Goal: Task Accomplishment & Management: Complete application form

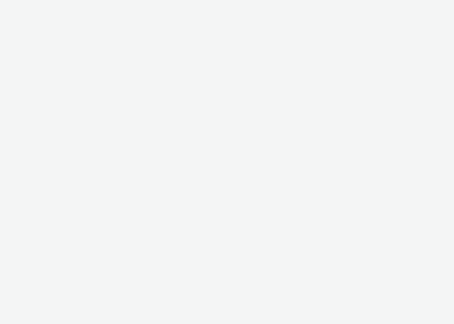
select select "81f8f10d-0682-4666-850e-e8b5770c7404"
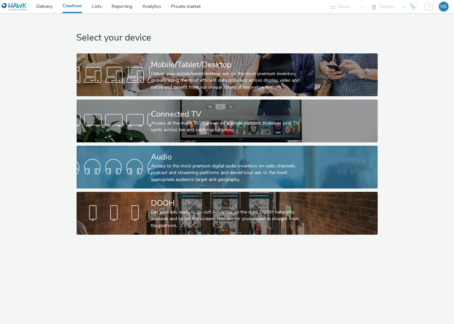
click at [184, 171] on div "Access to the most premium digital audio inventory on radio channels, podcast a…" at bounding box center [225, 173] width 149 height 20
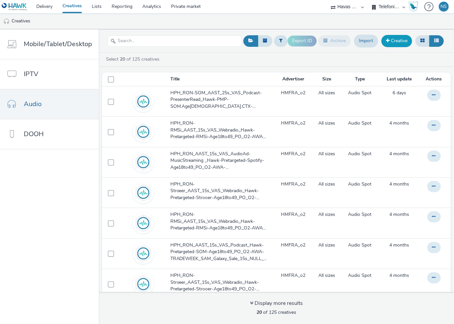
click at [401, 42] on link "Creative" at bounding box center [396, 41] width 31 height 12
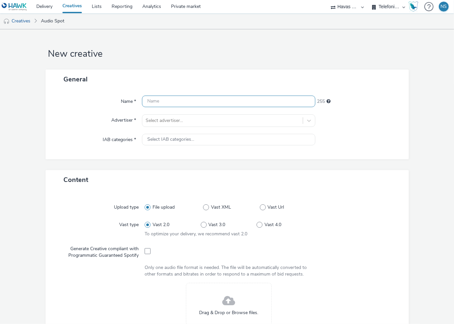
click at [177, 101] on input "text" at bounding box center [228, 102] width 173 height 12
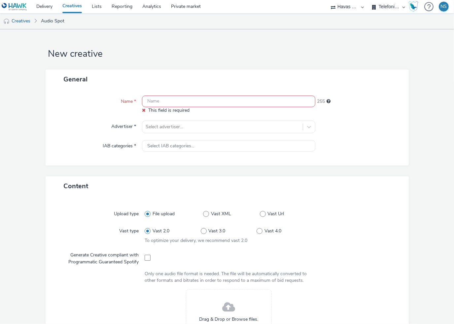
click at [220, 98] on input "text" at bounding box center [228, 102] width 173 height 12
paste input "HPH_RON-SOM_AAST_25s_VAS_Podcast-PresenterRead_Hawk-PMP-SOM.Age23to44.CTX-Preta…"
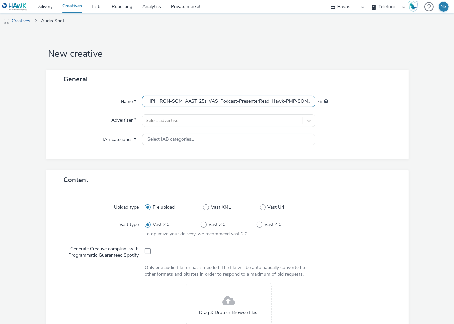
drag, startPoint x: 280, startPoint y: 107, endPoint x: 279, endPoint y: 103, distance: 3.4
click at [280, 107] on input "HPH_RON-SOM_AAST_25s_VAS_Podcast-PresenterRead_Hawk-PMP-SOM.Age23to44.CTX-Preta…" at bounding box center [228, 102] width 173 height 12
click at [279, 103] on input "HPH_RON-SOM_AAST_25s_VAS_Podcast-PresenterRead_Hawk-PMP-SOM.Age23to44.CTX-Preta…" at bounding box center [228, 102] width 173 height 12
paste input "429976430"
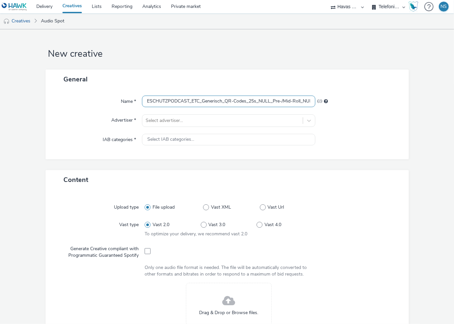
scroll to position [0, 329]
type input "HPH_RON-SOM_AAST_25s_VAS_Podcast-PresenterRead_Hawk-PMP-SOM.Age[DEMOGRAPHIC_DAT…"
click at [352, 120] on div at bounding box center [358, 121] width 87 height 13
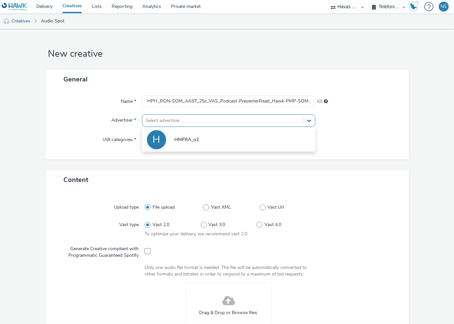
click at [306, 119] on icon at bounding box center [309, 120] width 7 height 7
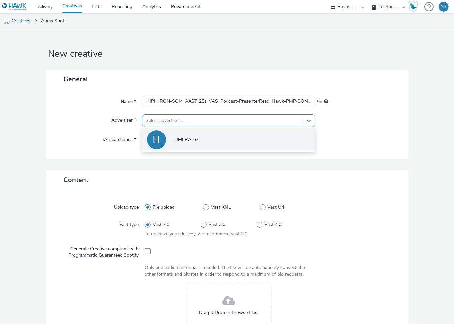
click at [188, 141] on span "HMFRA_o2" at bounding box center [186, 140] width 24 height 7
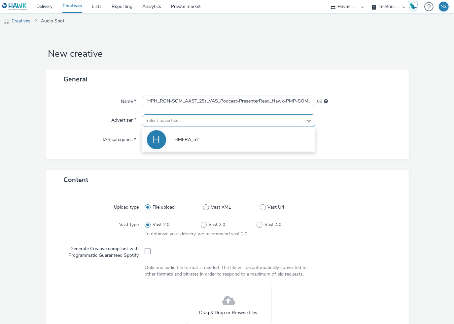
type input "http://o2online.de"
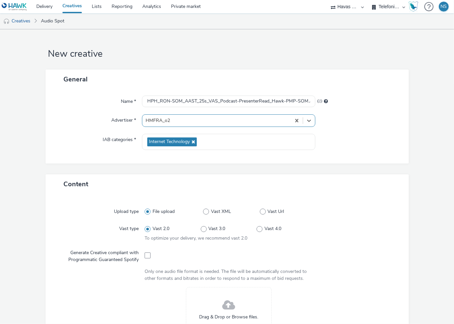
click at [362, 142] on div at bounding box center [358, 142] width 87 height 16
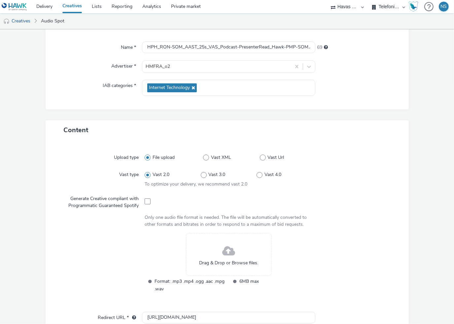
scroll to position [66, 0]
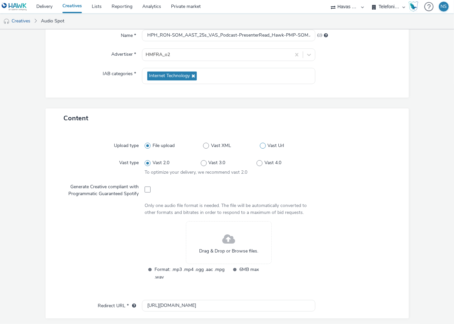
click at [269, 148] on span "Vast Url" at bounding box center [275, 146] width 17 height 7
click at [264, 148] on input "Vast Url" at bounding box center [262, 146] width 4 height 4
radio input "false"
radio input "true"
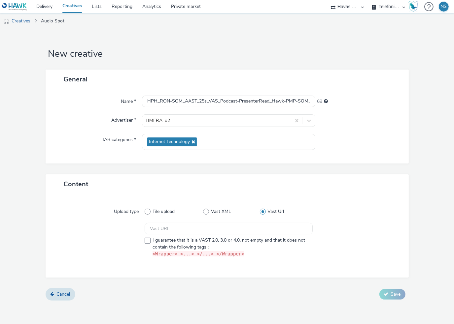
scroll to position [0, 0]
click at [160, 225] on input "text" at bounding box center [229, 229] width 168 height 12
paste input "https://ad.doubleclick.net/ddm/pfadx/N773418.3116036AFFIPERFDE-773418/B34139386…"
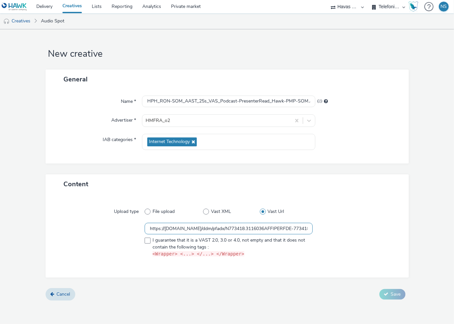
scroll to position [0, 467]
type input "https://ad.doubleclick.net/ddm/pfadx/N773418.3116036AFFIPERFDE-773418/B34139386…"
click at [70, 224] on div at bounding box center [100, 241] width 87 height 37
click at [146, 240] on span at bounding box center [148, 241] width 6 height 6
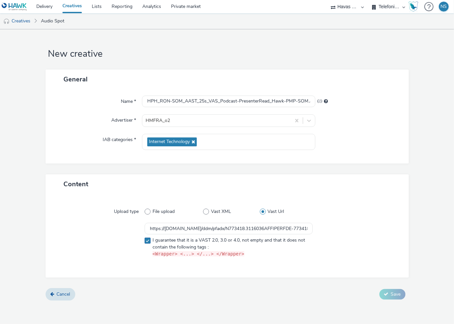
checkbox input "true"
click at [386, 295] on icon at bounding box center [386, 294] width 5 height 5
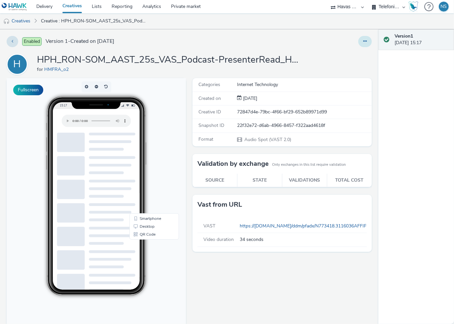
click at [363, 42] on icon at bounding box center [365, 41] width 4 height 5
click at [342, 53] on link "Edit" at bounding box center [347, 54] width 50 height 13
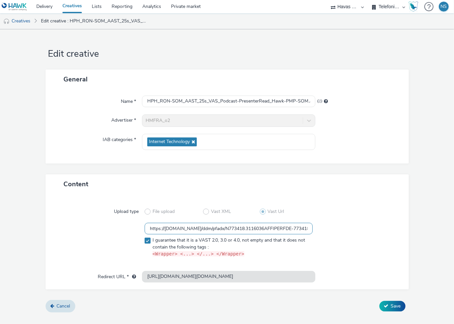
click at [289, 227] on input "https://ad.doubleclick.net/ddm/pfadx/N773418.3116036AFFIPERFDE-773418/B34139386…" at bounding box center [229, 229] width 168 height 12
drag, startPoint x: 223, startPoint y: 230, endPoint x: 248, endPoint y: 227, distance: 25.2
click at [248, 227] on input "https://ad.doubleclick.net/ddm/pfadx/N773418.3116036AFFIPERFDE-773418/B34139386…" at bounding box center [229, 229] width 168 height 12
paste input "${HAWK_CACHEBUSTER}"
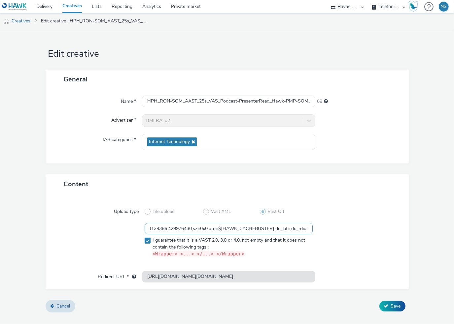
click at [296, 231] on input "https://[DOMAIN_NAME]/ddm/pfadx/N773418.3116036AFFIPERFDE-773418/B34139386.4299…" at bounding box center [229, 229] width 168 height 12
type input "https://[DOMAIN_NAME]/ddm/pfadx/N773418.3116036AFFIPERFDE-773418/B34139386.4299…"
click at [377, 205] on div "Upload type File upload Vast XML Vast Url https://ad.doubleclick.net/ddm/pfadx/…" at bounding box center [227, 236] width 350 height 71
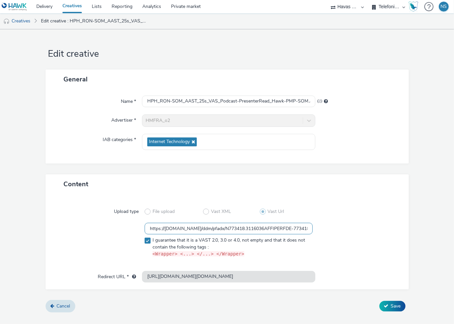
click at [276, 224] on input "https://[DOMAIN_NAME]/ddm/pfadx/N773418.3116036AFFIPERFDE-773418/B34139386.4299…" at bounding box center [229, 229] width 168 height 12
click at [387, 305] on icon at bounding box center [386, 306] width 5 height 5
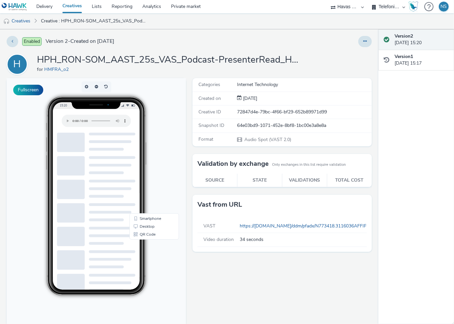
click at [71, 6] on link "Creatives" at bounding box center [71, 6] width 29 height 13
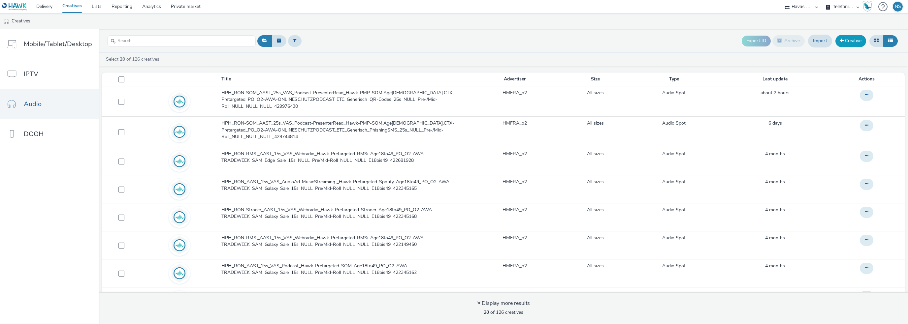
click at [453, 39] on link "Creative" at bounding box center [851, 41] width 31 height 12
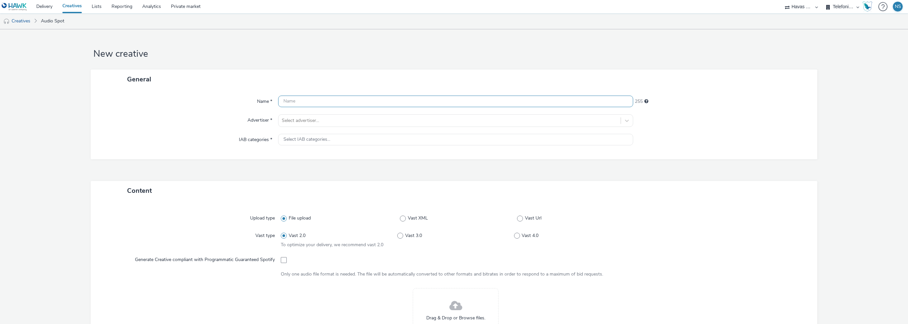
click at [325, 103] on input "text" at bounding box center [455, 102] width 355 height 12
click at [378, 104] on input "text" at bounding box center [455, 102] width 355 height 12
paste input "HPH_RON-SOM_AAST_25s_VAS_Podcast-PresenterRead_Hawk-PMP-SOM.Age23to44.CTX-Preta…"
click at [433, 102] on input "HPH_RON-SOM_AAST_25s_VAS_Podcast-PresenterRead_Hawk-PMP-SOM.Age23to44.CTX-Preta…" at bounding box center [455, 102] width 355 height 12
paste input "429744817"
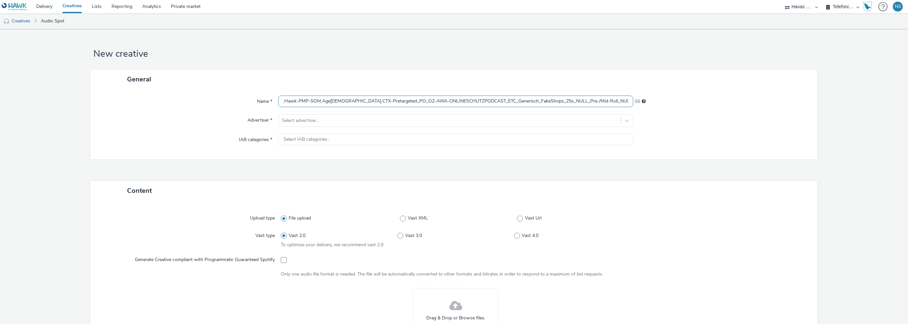
scroll to position [0, 149]
type input "HPH_RON-SOM_AAST_25s_VAS_Podcast-PresenterRead_Hawk-PMP-SOM.Age23to44.CTX-Preta…"
drag, startPoint x: 343, startPoint y: 122, endPoint x: 347, endPoint y: 124, distance: 4.5
click at [343, 122] on div at bounding box center [450, 121] width 336 height 8
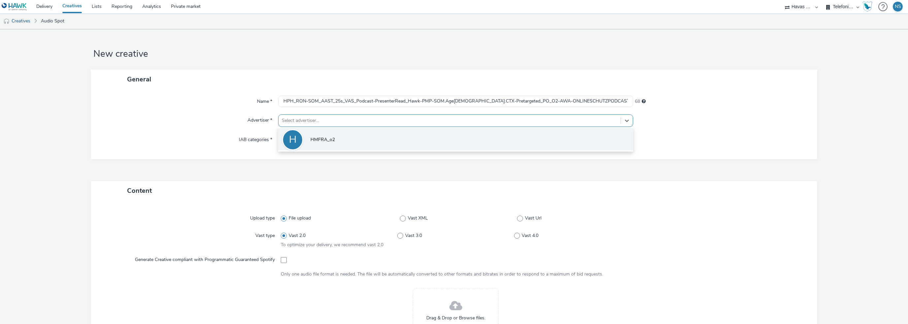
click at [346, 140] on li "H HMFRA_o2" at bounding box center [455, 139] width 355 height 22
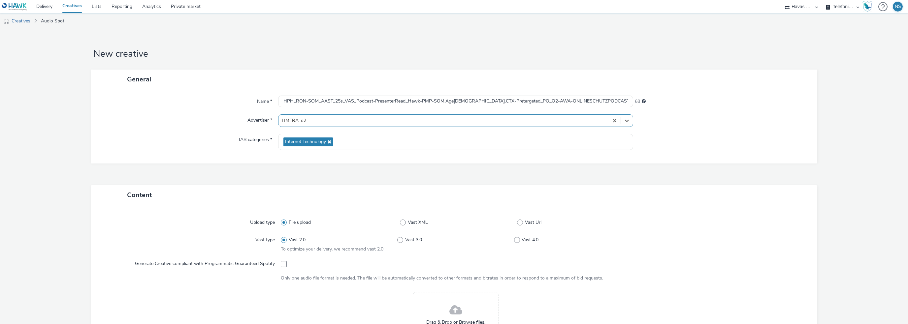
click at [198, 130] on div "Name * HPH_RON-SOM_AAST_25s_VAS_Podcast-PresenterRead_Hawk-PMP-SOM.Age23to44.CT…" at bounding box center [454, 126] width 727 height 75
click at [453, 221] on label "Vast XML" at bounding box center [458, 222] width 117 height 7
click at [404, 221] on input "Vast XML" at bounding box center [402, 223] width 4 height 4
radio input "false"
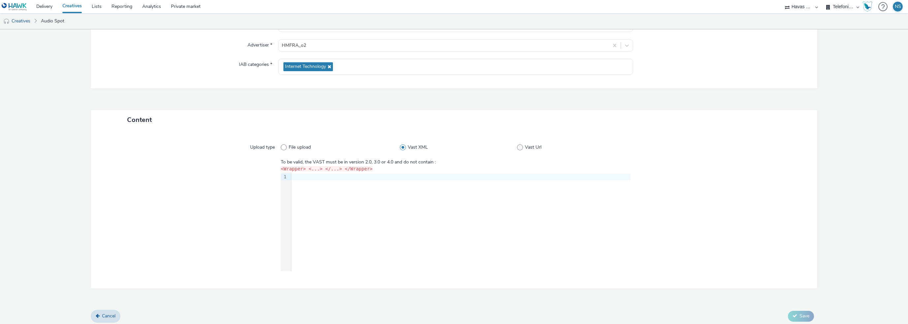
scroll to position [78, 0]
click at [453, 146] on label "Vast Url" at bounding box center [574, 145] width 114 height 7
click at [453, 146] on input "Vast Url" at bounding box center [519, 145] width 4 height 4
radio input "false"
radio input "true"
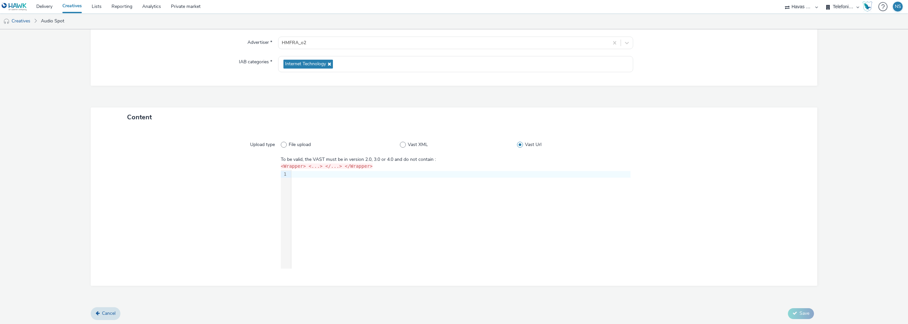
scroll to position [0, 0]
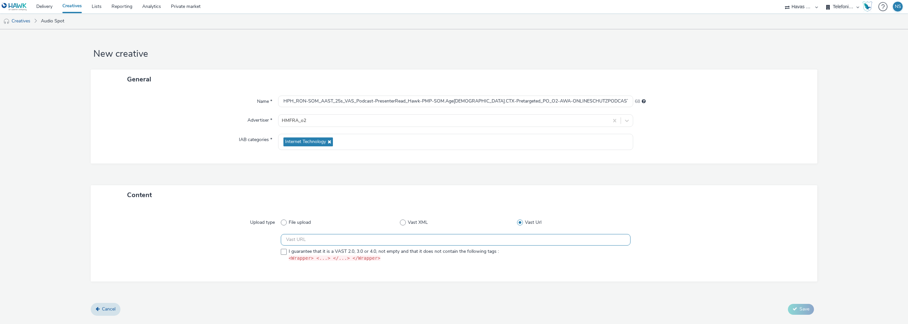
click at [331, 241] on input "text" at bounding box center [456, 240] width 350 height 12
paste input "https://ad.doubleclick.net/ddm/pfadx/N773418.3116036AFFIPERFDE-773418/B34139386…"
click at [194, 248] on div at bounding box center [192, 249] width 178 height 31
drag, startPoint x: 518, startPoint y: 239, endPoint x: 551, endPoint y: 239, distance: 33.0
click at [453, 239] on input "https://ad.doubleclick.net/ddm/pfadx/N773418.3116036AFFIPERFDE-773418/B34139386…" at bounding box center [456, 240] width 350 height 12
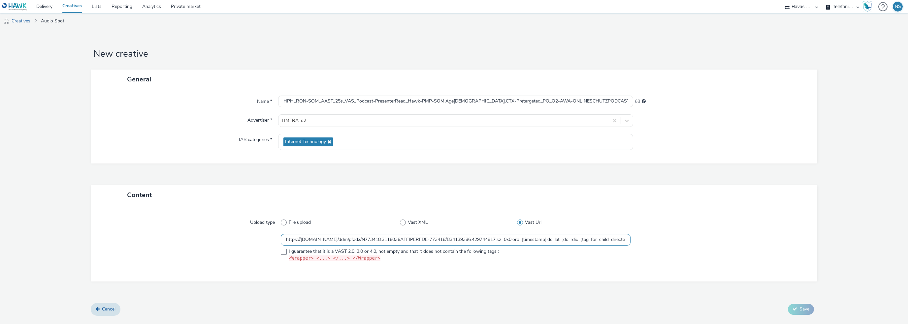
click at [453, 239] on input "https://ad.doubleclick.net/ddm/pfadx/N773418.3116036AFFIPERFDE-773418/B34139386…" at bounding box center [456, 240] width 350 height 12
drag, startPoint x: 519, startPoint y: 240, endPoint x: 552, endPoint y: 242, distance: 33.7
click at [453, 242] on input "https://ad.doubleclick.net/ddm/pfadx/N773418.3116036AFFIPERFDE-773418/B34139386…" at bounding box center [456, 240] width 350 height 12
paste input "${HAWK_CACHEBUSTER}"
type input "https://ad.doubleclick.net/ddm/pfadx/N773418.3116036AFFIPERFDE-773418/B34139386…"
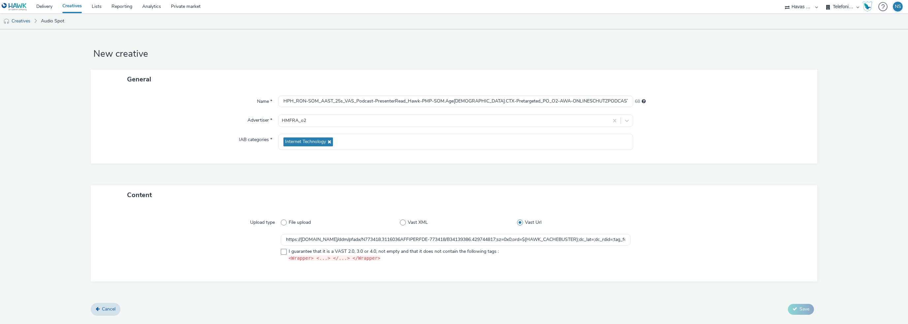
click at [453, 223] on div at bounding box center [718, 223] width 175 height 12
click at [271, 254] on div at bounding box center [192, 249] width 178 height 31
click at [282, 252] on span at bounding box center [284, 252] width 6 height 6
checkbox input "true"
click at [453, 310] on button "Save" at bounding box center [801, 309] width 26 height 11
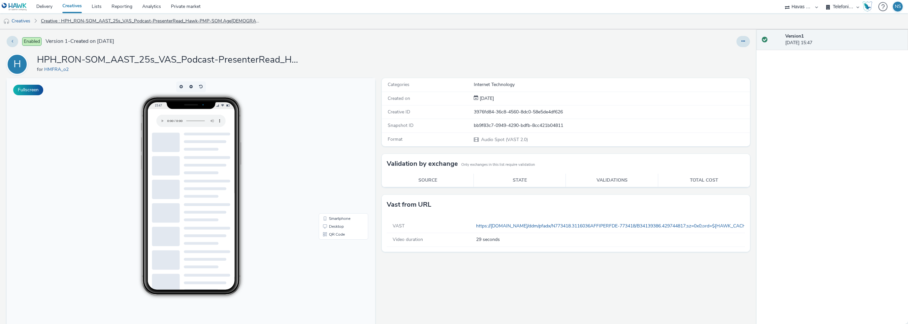
click at [169, 20] on link "Creative : HPH_RON-SOM_AAST_25s_VAS_Podcast-PresenterRead_Hawk-PMP-SOM.Age23to4…" at bounding box center [151, 21] width 227 height 16
click at [22, 20] on link "Creatives" at bounding box center [17, 21] width 34 height 16
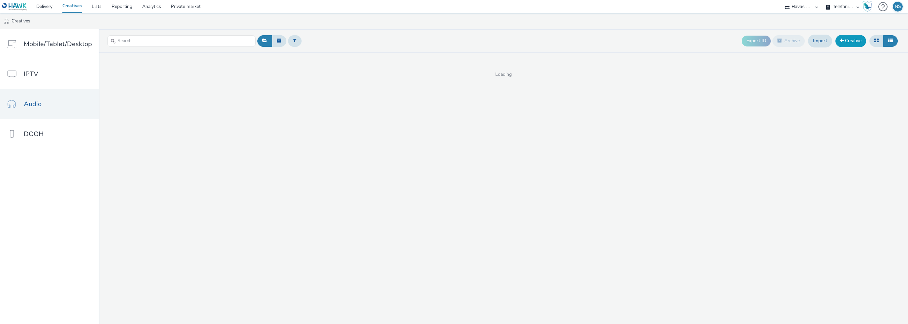
click at [453, 41] on link "Creative" at bounding box center [851, 41] width 31 height 12
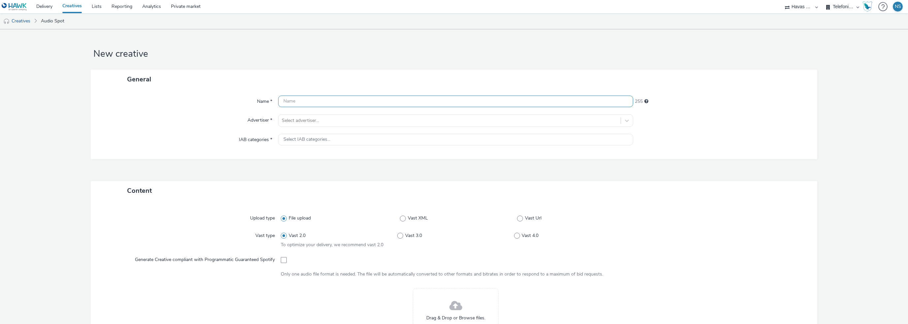
click at [327, 100] on input "text" at bounding box center [455, 102] width 355 height 12
click at [444, 97] on input "text" at bounding box center [455, 102] width 355 height 12
paste input "HPH_RON-SOM_AAST_25s_VAS_Podcast-PresenterRead_Hawk-PMP-SOM.Age23to44.CTX-Preta…"
click at [453, 101] on input "HPH_RON-SOM_AAST_25s_VAS_Podcast-PresenterRead_Hawk-PMP-SOM.Age23to44.CTX-Preta…" at bounding box center [455, 102] width 355 height 12
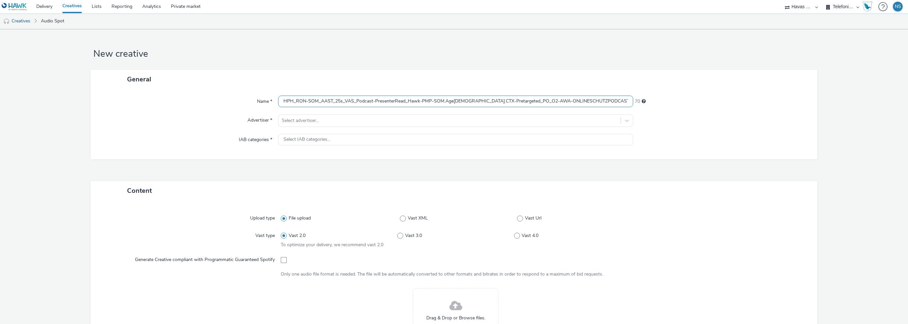
click at [453, 101] on input "HPH_RON-SOM_AAST_25s_VAS_Podcast-PresenterRead_Hawk-PMP-SOM.Age23to44.CTX-Preta…" at bounding box center [455, 102] width 355 height 12
paste input "Passwörter_25s_NULL_Pre-/Mid-Roll_NULL_NULL_NULL"
click at [453, 98] on input "HPH_RON-SOM_AAST_25s_VAS_Podcast-PresenterRead_Hawk-PMP-SOM.Age23to44.CTX-Preta…" at bounding box center [455, 102] width 355 height 12
paste input "429743905"
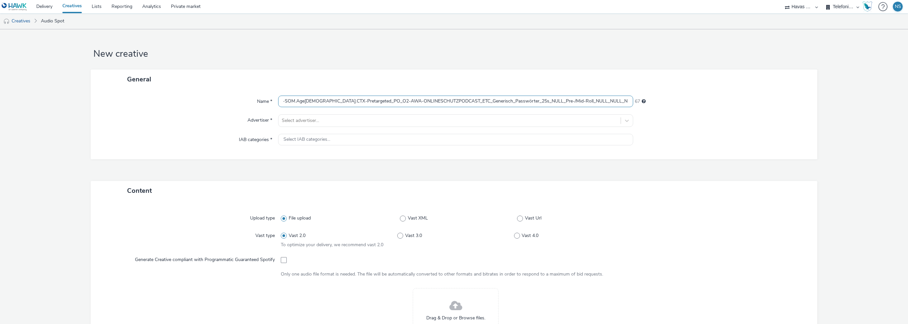
type input "HPH_RON-SOM_AAST_25s_VAS_Podcast-PresenterRead_Hawk-PMP-SOM.Age23to44.CTX-Preta…"
click at [453, 126] on div at bounding box center [722, 121] width 178 height 13
click at [453, 121] on div at bounding box center [450, 121] width 336 height 8
drag, startPoint x: 449, startPoint y: 138, endPoint x: 648, endPoint y: 158, distance: 200.3
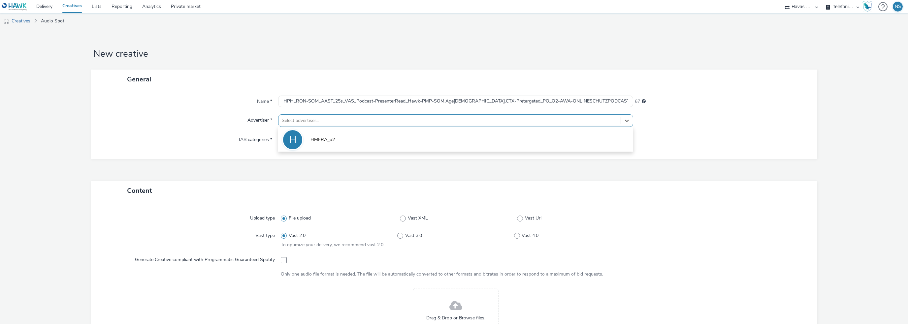
click at [449, 138] on li "H HMFRA_o2" at bounding box center [455, 139] width 355 height 22
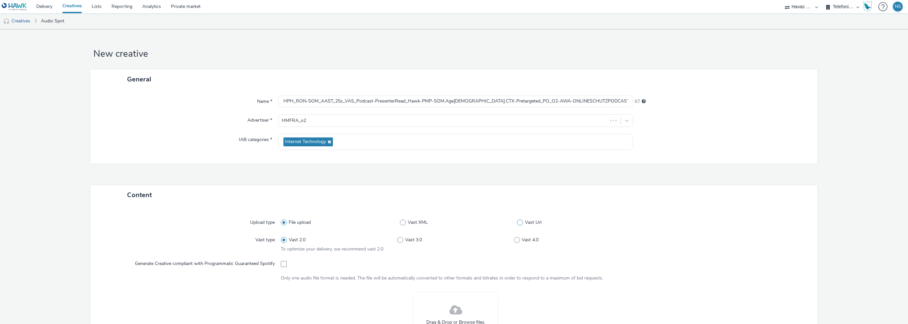
click at [453, 220] on span "Vast Url" at bounding box center [533, 222] width 17 height 7
click at [453, 221] on input "Vast Url" at bounding box center [519, 223] width 4 height 4
radio input "false"
radio input "true"
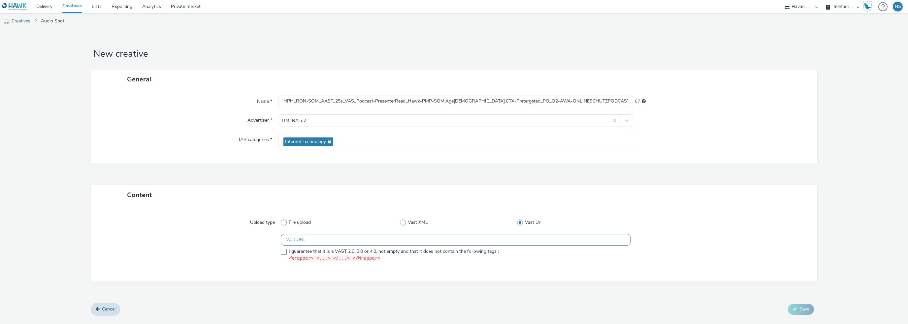
click at [378, 235] on input "text" at bounding box center [456, 240] width 350 height 12
paste input "https://ad.doubleclick.net/ddm/pfadx/N773418.3116036AFFIPERFDE-773418/B34139386…"
type input "https://ad.doubleclick.net/ddm/pfadx/N773418.3116036AFFIPERFDE-773418/B34139386…"
click at [183, 234] on div at bounding box center [192, 249] width 178 height 31
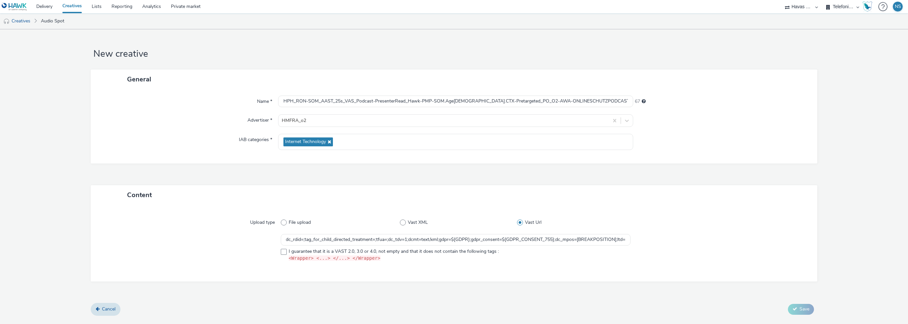
scroll to position [0, 0]
click at [288, 253] on label "I guarantee that it is a VAST 2.0, 3.0 or 4.0, not empty and that it does not c…" at bounding box center [456, 255] width 350 height 14
checkbox input "true"
click at [453, 310] on button "Save" at bounding box center [801, 309] width 26 height 11
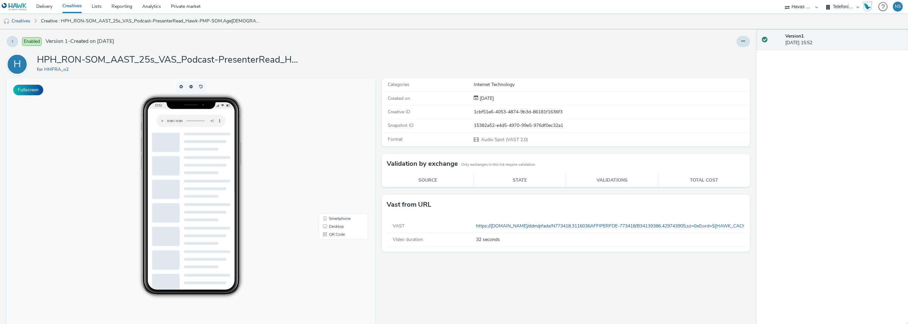
click at [73, 5] on link "Creatives" at bounding box center [71, 6] width 29 height 13
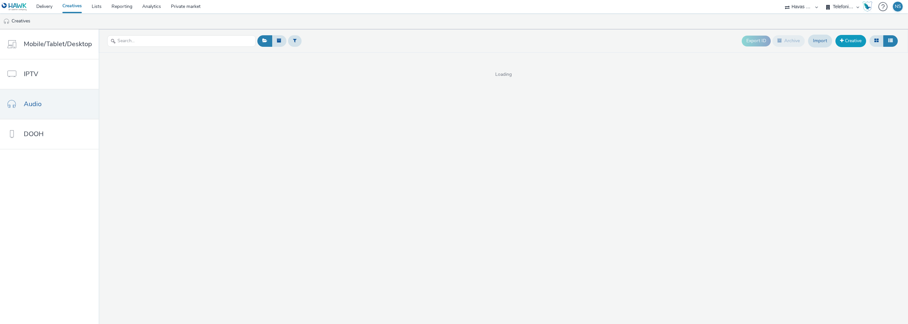
click at [453, 41] on link "Creative" at bounding box center [851, 41] width 31 height 12
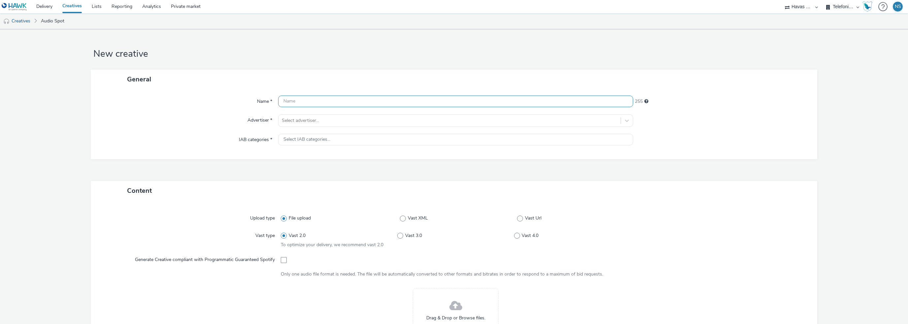
drag, startPoint x: 398, startPoint y: 92, endPoint x: 392, endPoint y: 99, distance: 8.7
click at [396, 93] on div "Name * 255 Advertiser * Select advertiser... IAB categories * Select IAB catego…" at bounding box center [454, 124] width 727 height 70
click at [302, 105] on input "text" at bounding box center [455, 102] width 355 height 12
paste input "HPH_RON-SOM_AAST_25s_VAS_Podcast-PresenterRead_Hawk-PMP-SOM.Age23to44.CTX-Preta…"
click at [453, 106] on input "HPH_RON-SOM_AAST_25s_VAS_Podcast-PresenterRead_Hawk-PMP-SOM.Age23to44.CTX-Preta…" at bounding box center [455, 102] width 355 height 12
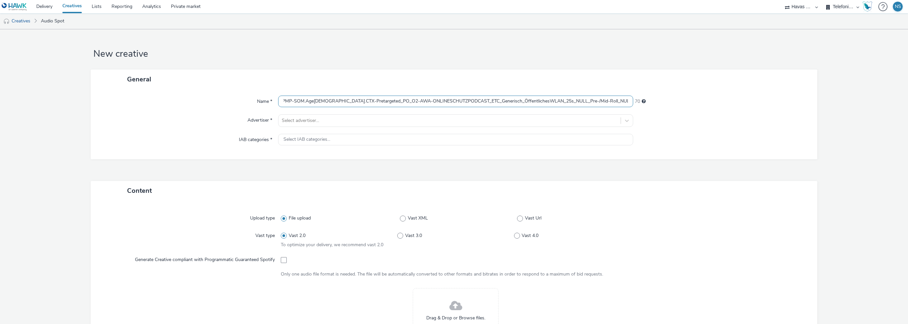
paste input "429743911"
type input "HPH_RON-SOM_AAST_25s_VAS_Podcast-PresenterRead_Hawk-PMP-SOM.Age23to44.CTX-Preta…"
click at [442, 118] on div at bounding box center [450, 121] width 336 height 8
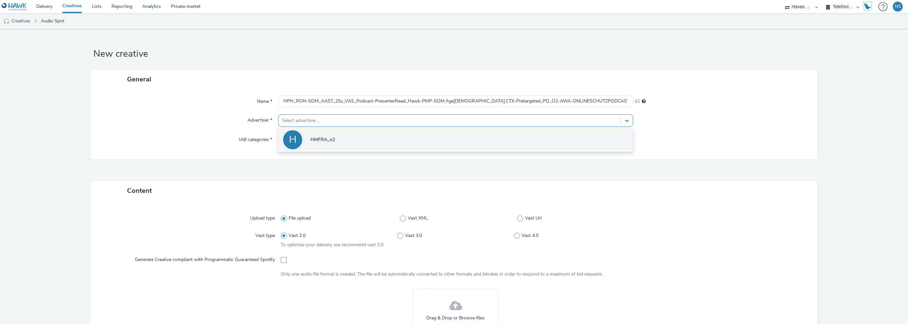
click at [412, 132] on li "H HMFRA_o2" at bounding box center [455, 139] width 355 height 22
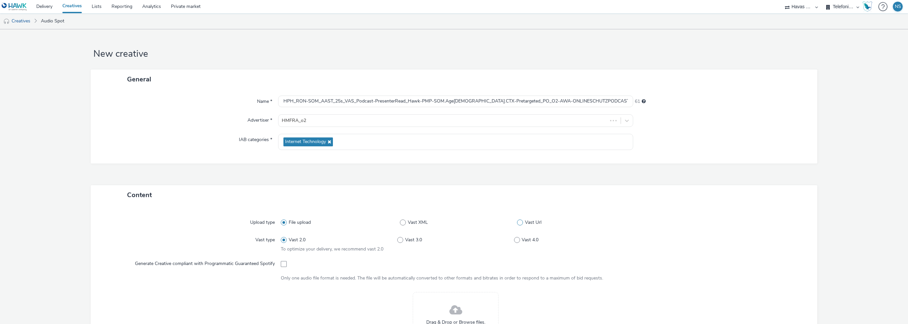
click at [453, 220] on span "Vast Url" at bounding box center [533, 222] width 17 height 7
click at [453, 221] on input "Vast Url" at bounding box center [519, 223] width 4 height 4
radio input "false"
radio input "true"
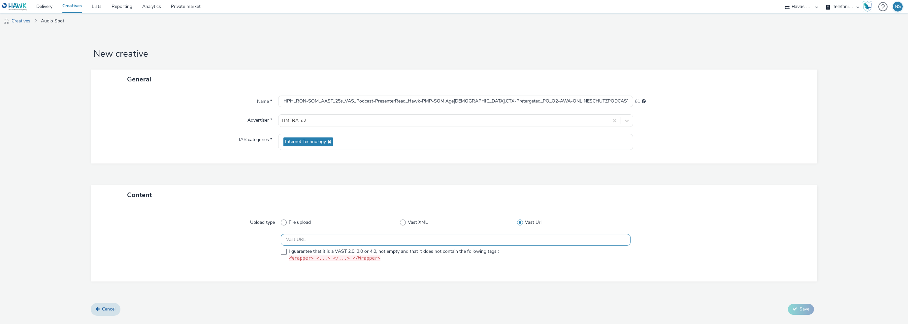
click at [359, 235] on input "text" at bounding box center [456, 240] width 350 height 12
paste input "https://ad.doubleclick.net/ddm/pfadx/N773418.3116036AFFIPERFDE-773418/B34139386…"
type input "https://ad.doubleclick.net/ddm/pfadx/N773418.3116036AFFIPERFDE-773418/B34139386…"
click at [251, 247] on div at bounding box center [192, 249] width 178 height 31
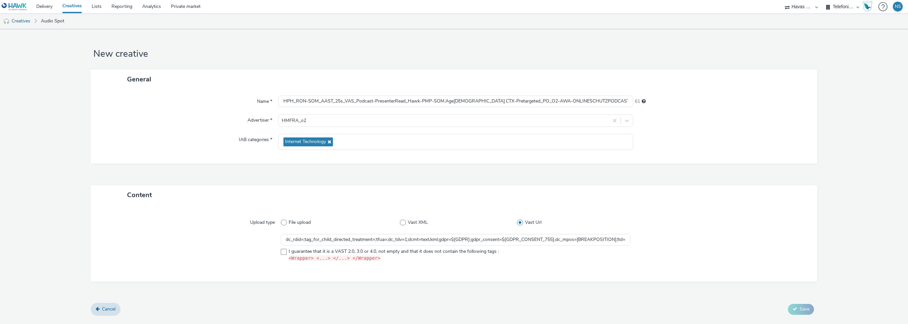
scroll to position [0, 0]
click at [283, 248] on label "I guarantee that it is a VAST 2.0, 3.0 or 4.0, not empty and that it does not c…" at bounding box center [456, 255] width 350 height 14
checkbox input "true"
click at [453, 246] on div at bounding box center [718, 249] width 175 height 31
click at [453, 314] on button "Save" at bounding box center [801, 309] width 26 height 11
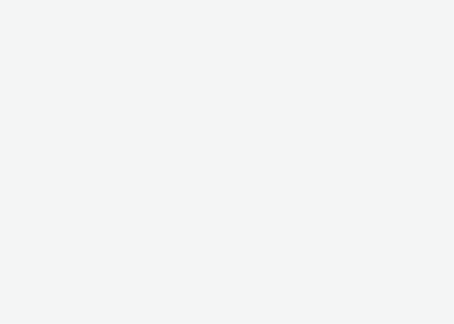
select select "81f8f10d-0682-4666-850e-e8b5770c7404"
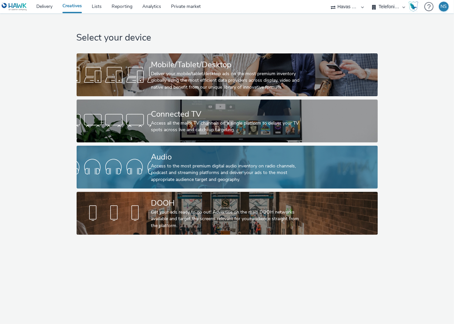
click at [218, 172] on div "Access to the most premium digital audio inventory on radio channels, podcast a…" at bounding box center [225, 173] width 149 height 20
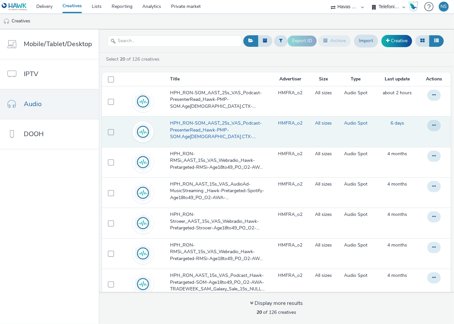
click at [190, 129] on span "HPH_RON-SOM_AAST_25s_VAS_Podcast-PresenterRead_Hawk-PMP-SOM.Age[DEMOGRAPHIC_DAT…" at bounding box center [219, 130] width 98 height 20
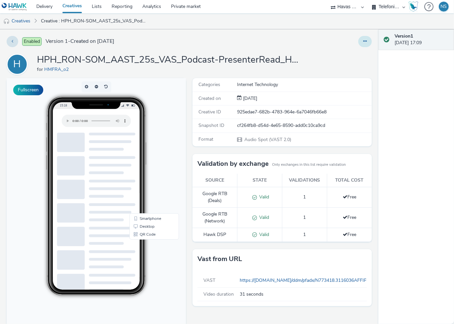
click at [362, 41] on button at bounding box center [365, 41] width 14 height 11
click at [338, 53] on link "Edit" at bounding box center [347, 54] width 50 height 13
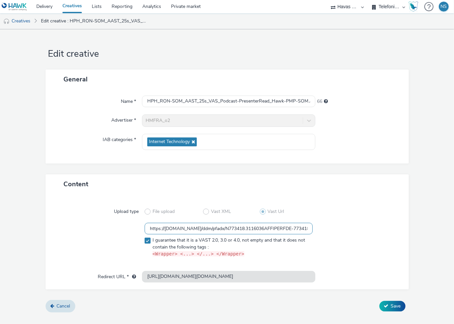
click at [287, 228] on input "https://ad.doubleclick.net/ddm/pfadx/N773418.3116036AFFIPERFDE-773418/B34139386…" at bounding box center [229, 229] width 168 height 12
drag, startPoint x: 277, startPoint y: 228, endPoint x: 222, endPoint y: 228, distance: 55.1
click at [222, 228] on input "https://ad.doubleclick.net/ddm/pfadx/N773418.3116036AFFIPERFDE-773418/B34139386…" at bounding box center [229, 229] width 168 height 12
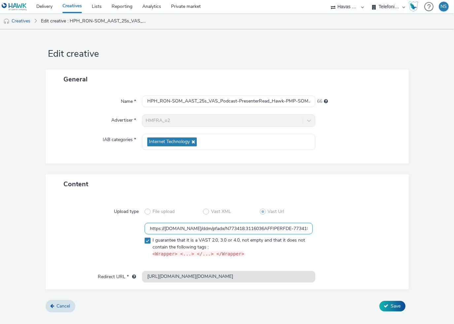
click at [281, 229] on input "https://ad.doubleclick.net/ddm/pfadx/N773418.3116036AFFIPERFDE-773418/B34139386…" at bounding box center [229, 229] width 168 height 12
click at [358, 229] on div at bounding box center [355, 241] width 84 height 37
click at [22, 20] on link "Creatives" at bounding box center [17, 21] width 34 height 16
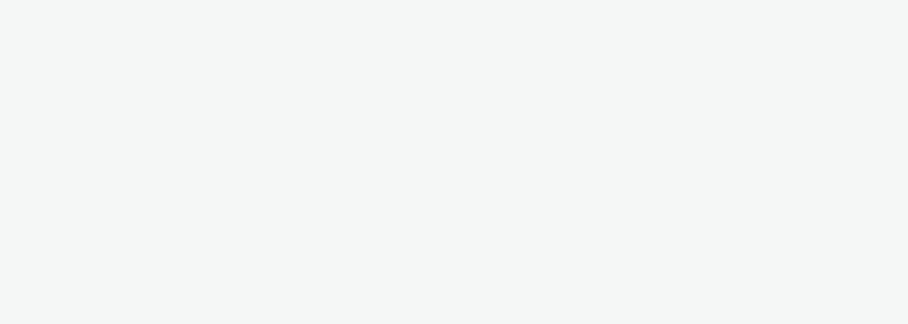
select select "81f8f10d-0682-4666-850e-e8b5770c7404"
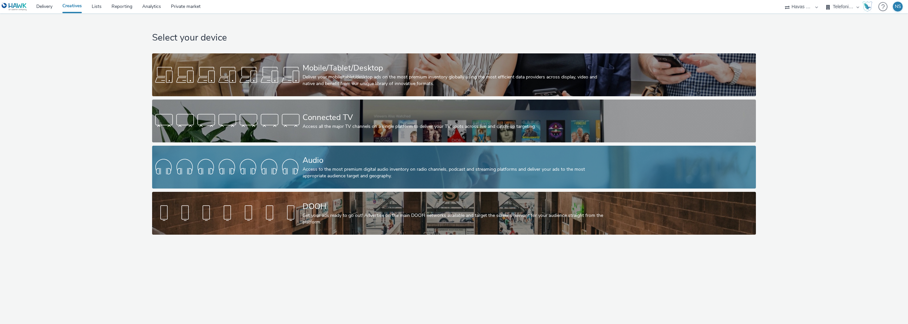
click at [343, 157] on div "Audio" at bounding box center [453, 161] width 301 height 12
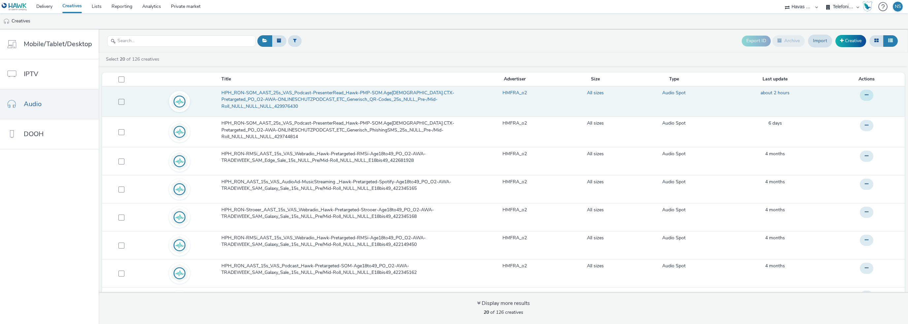
click at [861, 92] on button at bounding box center [867, 95] width 14 height 11
click at [841, 107] on link "Edit" at bounding box center [849, 108] width 50 height 13
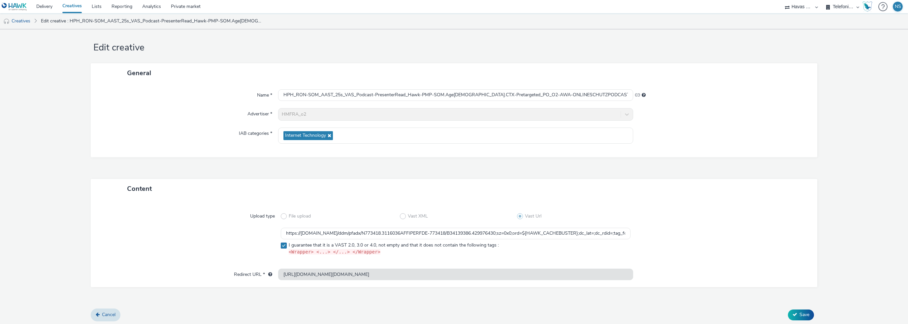
scroll to position [8, 0]
drag, startPoint x: 527, startPoint y: 232, endPoint x: 581, endPoint y: 232, distance: 54.8
click at [581, 232] on input "https://[DOMAIN_NAME]/ddm/pfadx/N773418.3116036AFFIPERFDE-773418/B34139386.4299…" at bounding box center [456, 233] width 350 height 12
click at [598, 230] on input "https://[DOMAIN_NAME]/ddm/pfadx/N773418.3116036AFFIPERFDE-773418/B34139386.4299…" at bounding box center [456, 233] width 350 height 12
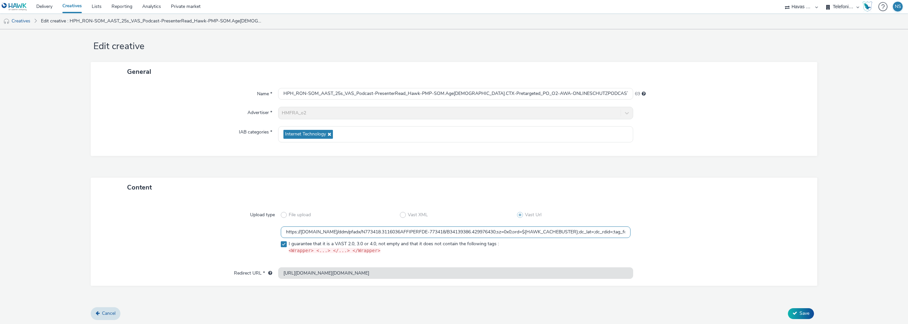
drag, startPoint x: 516, startPoint y: 230, endPoint x: 581, endPoint y: 229, distance: 65.0
click at [581, 229] on input "https://[DOMAIN_NAME]/ddm/pfadx/N773418.3116036AFFIPERFDE-773418/B34139386.4299…" at bounding box center [456, 233] width 350 height 12
click at [649, 228] on div at bounding box center [718, 242] width 175 height 31
click at [793, 314] on button "Save" at bounding box center [801, 314] width 26 height 11
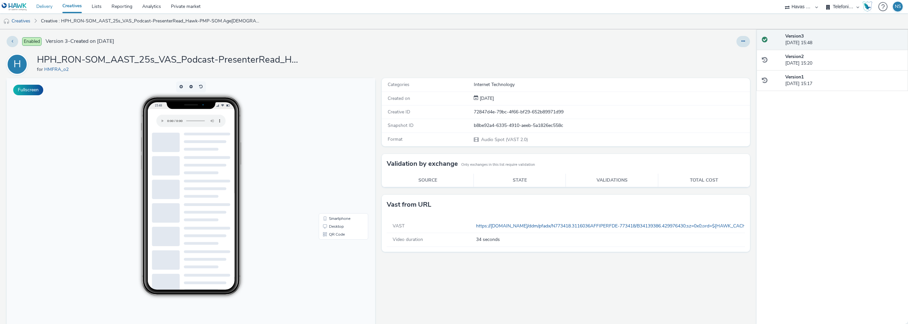
click at [51, 6] on link "Delivery" at bounding box center [44, 6] width 26 height 13
